Goal: Task Accomplishment & Management: Use online tool/utility

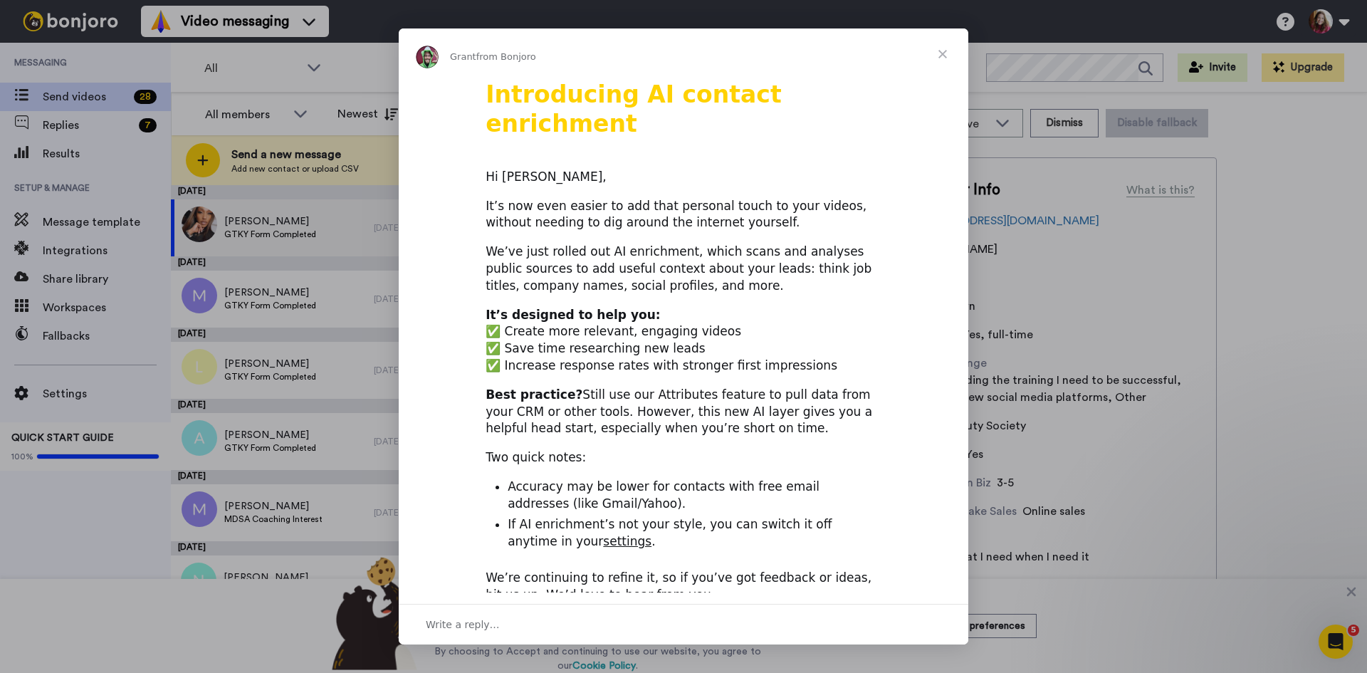
click at [944, 50] on span "Close" at bounding box center [942, 53] width 51 height 51
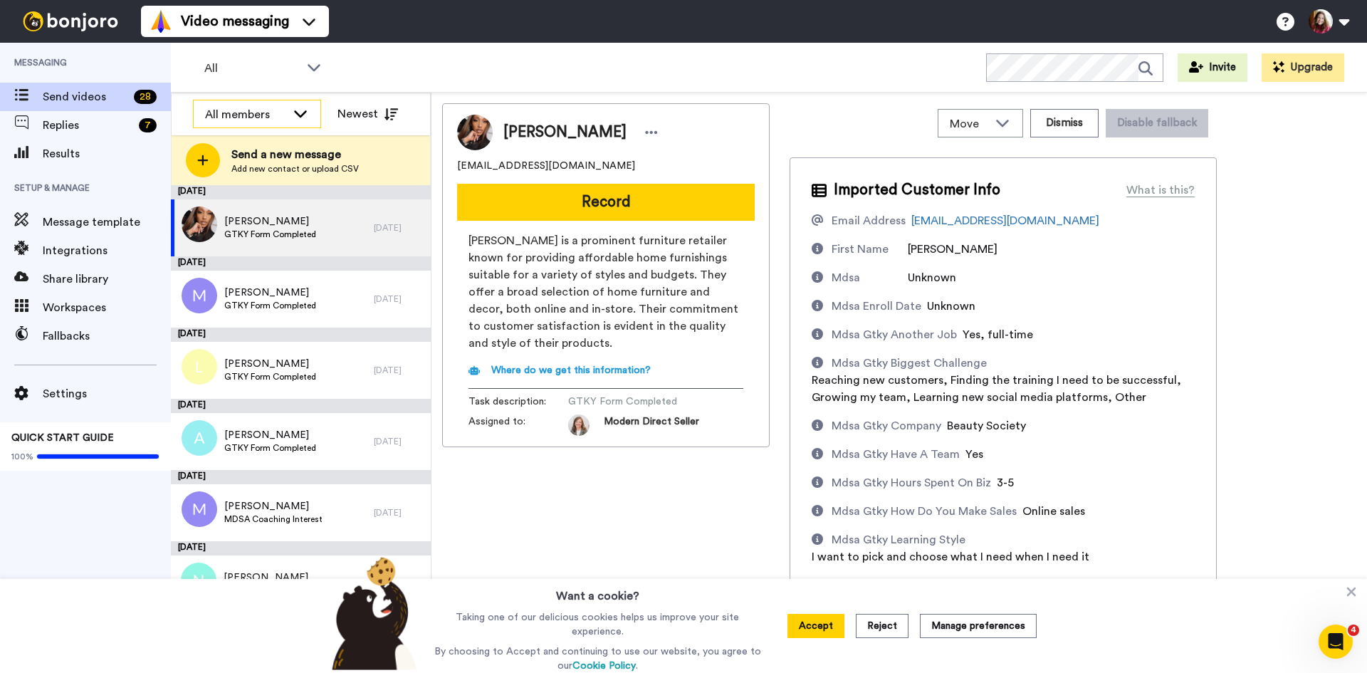
click at [302, 115] on icon at bounding box center [300, 113] width 13 height 7
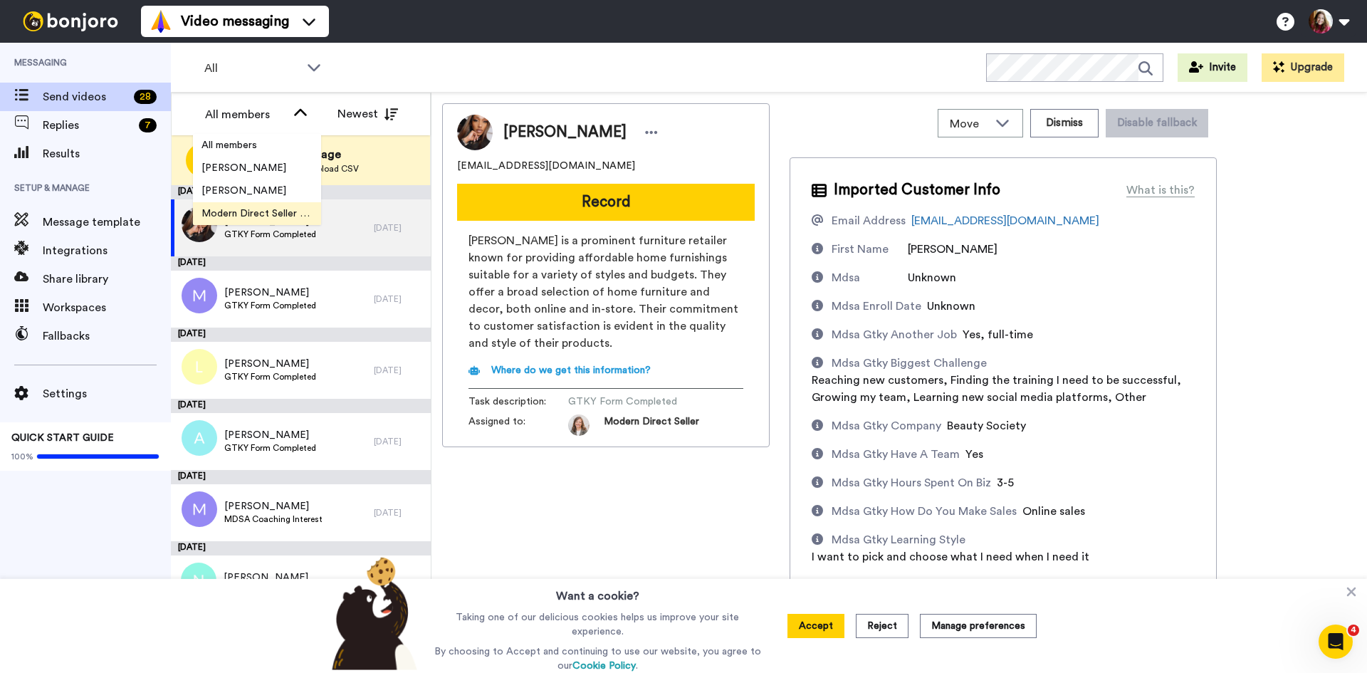
click at [283, 211] on span "Modern Direct Seller Team" at bounding box center [257, 213] width 128 height 14
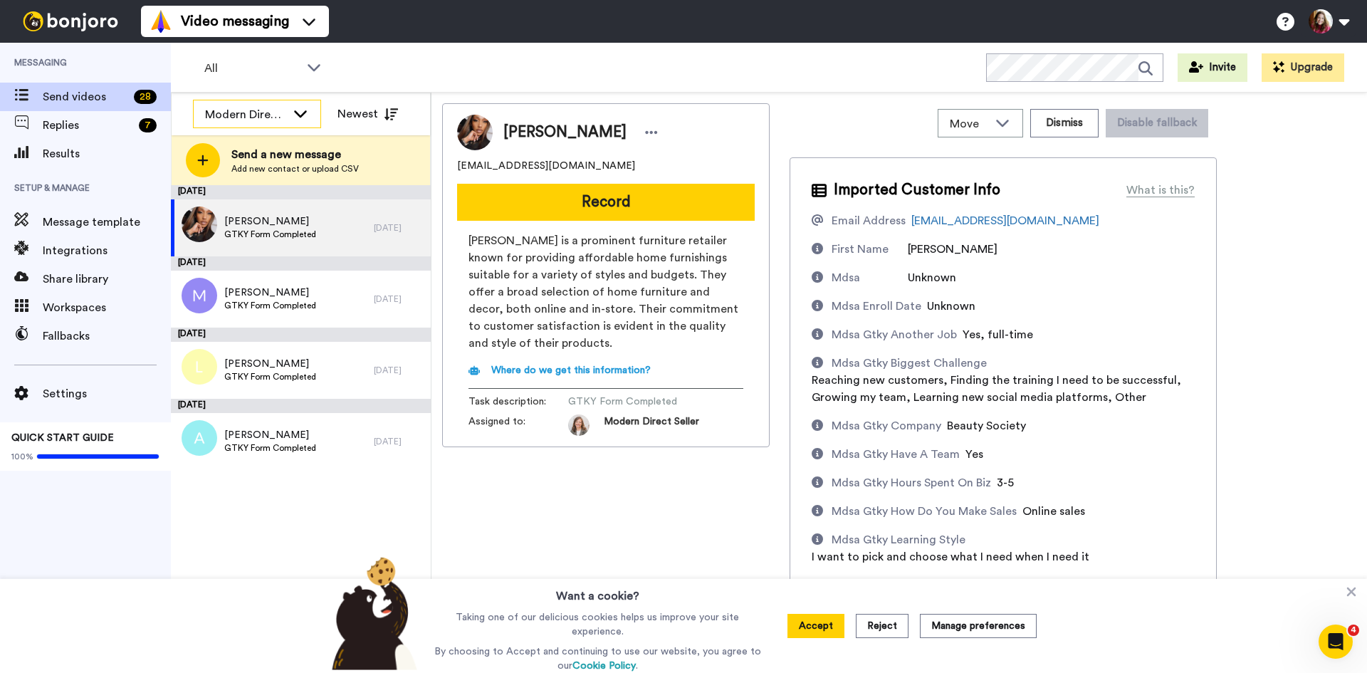
click at [290, 116] on div "Modern Direct Seller Team" at bounding box center [257, 114] width 127 height 28
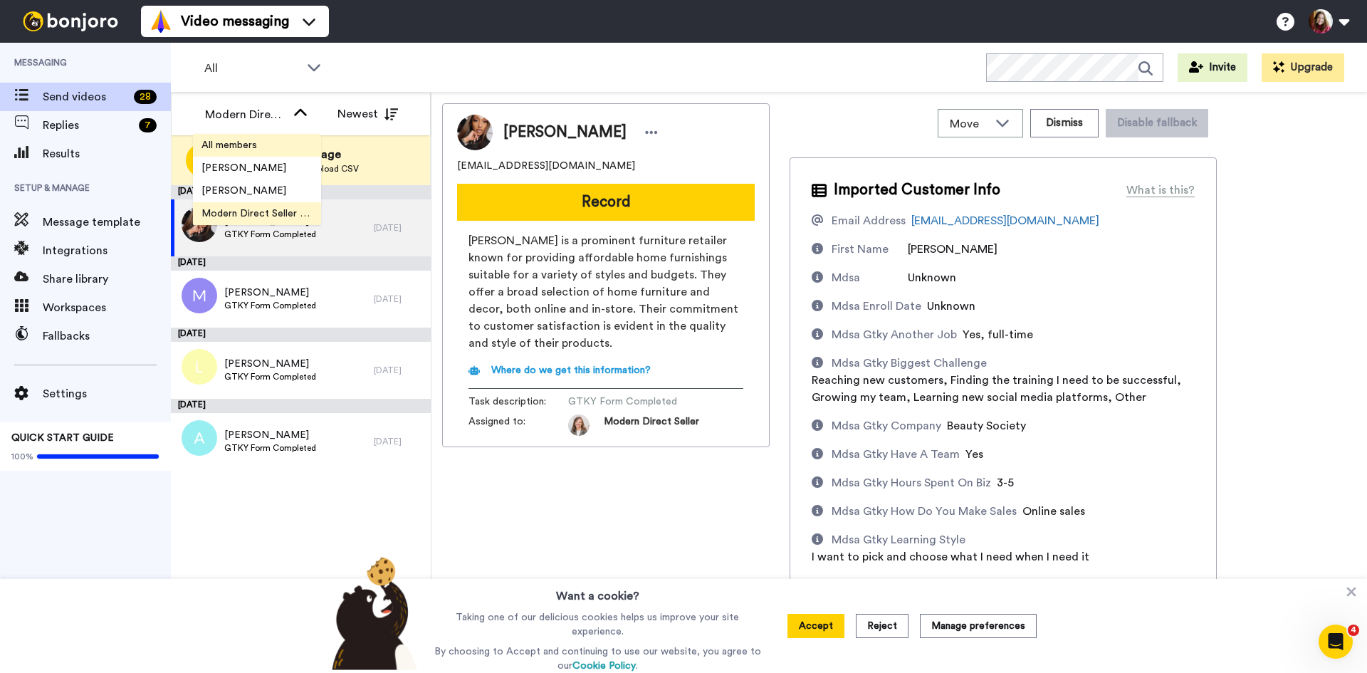
click at [261, 145] on span "All members" at bounding box center [229, 145] width 73 height 14
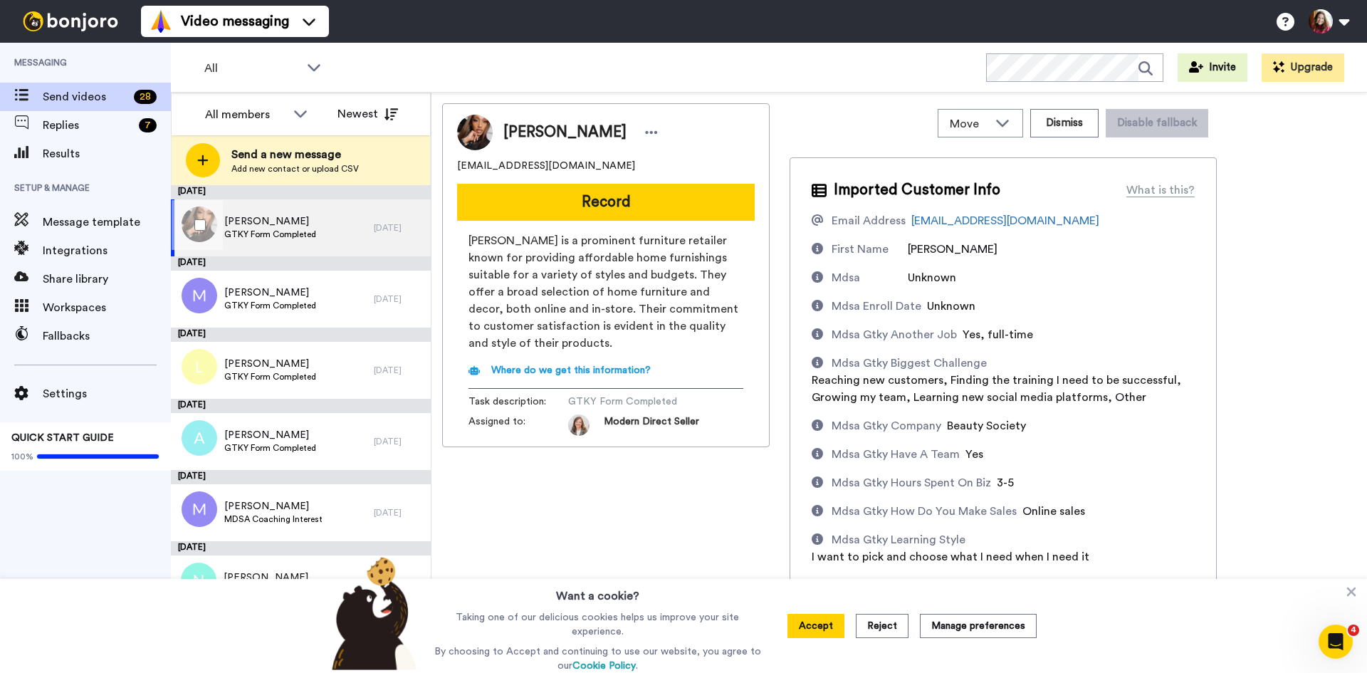
click at [261, 228] on span "Ashley" at bounding box center [270, 221] width 92 height 14
